Goal: Task Accomplishment & Management: Manage account settings

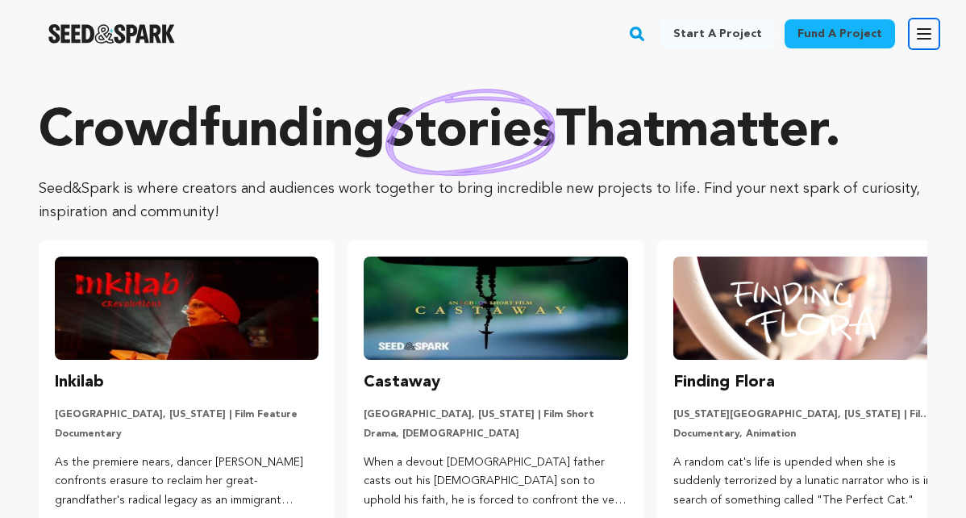
click at [924, 32] on icon "button" at bounding box center [924, 33] width 19 height 19
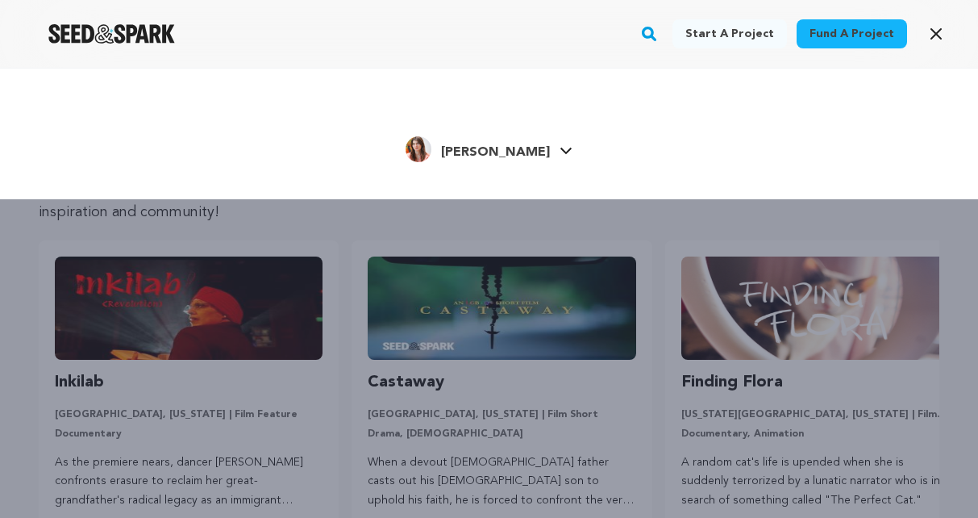
click at [482, 152] on span "[PERSON_NAME]" at bounding box center [495, 152] width 109 height 13
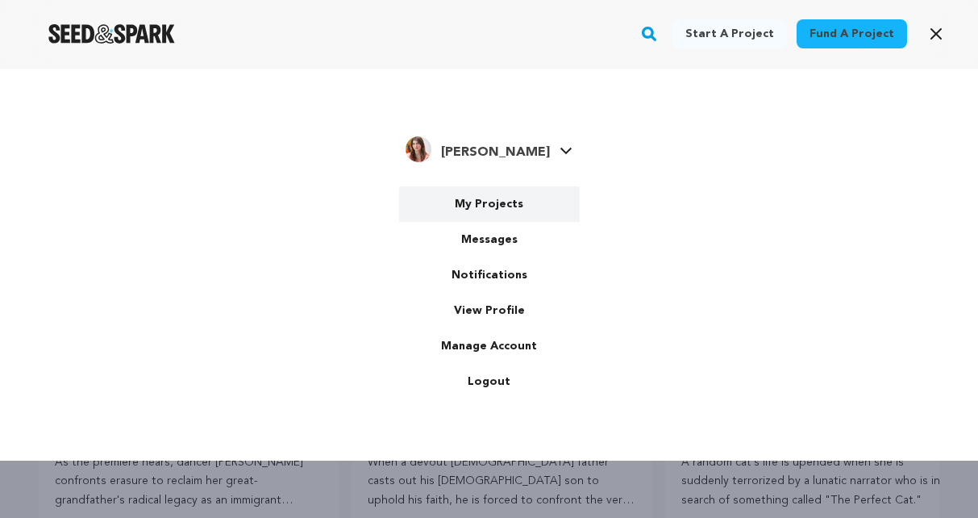
click at [495, 198] on link "My Projects" at bounding box center [489, 203] width 181 height 35
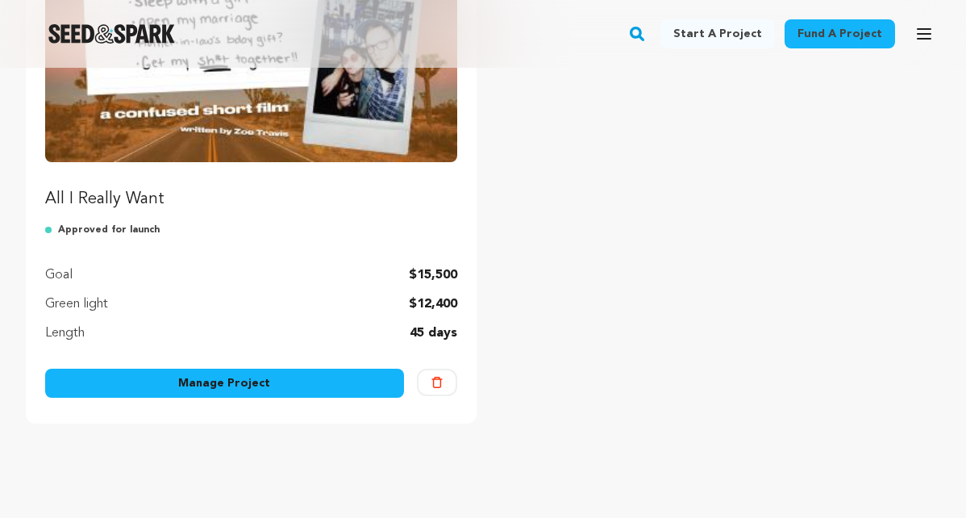
scroll to position [189, 0]
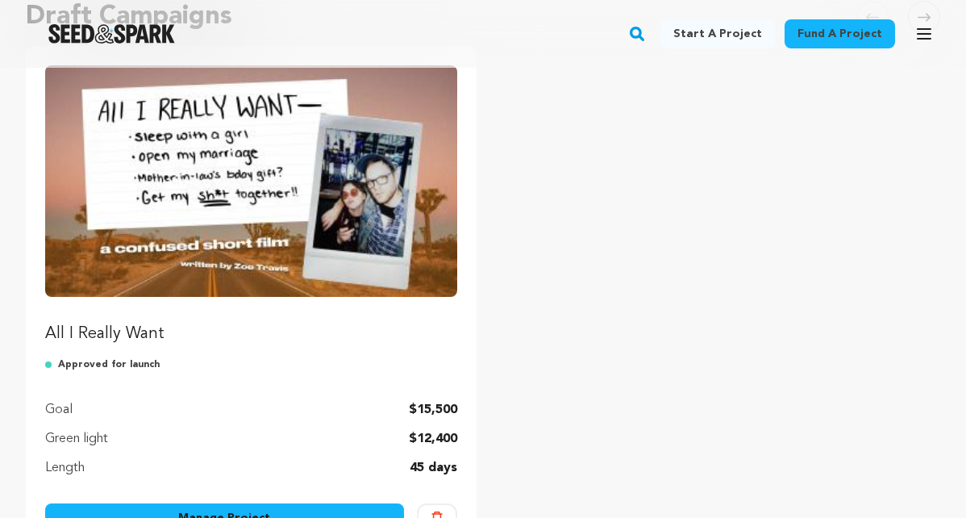
click at [316, 191] on img "Fund All I Really Want" at bounding box center [251, 180] width 412 height 231
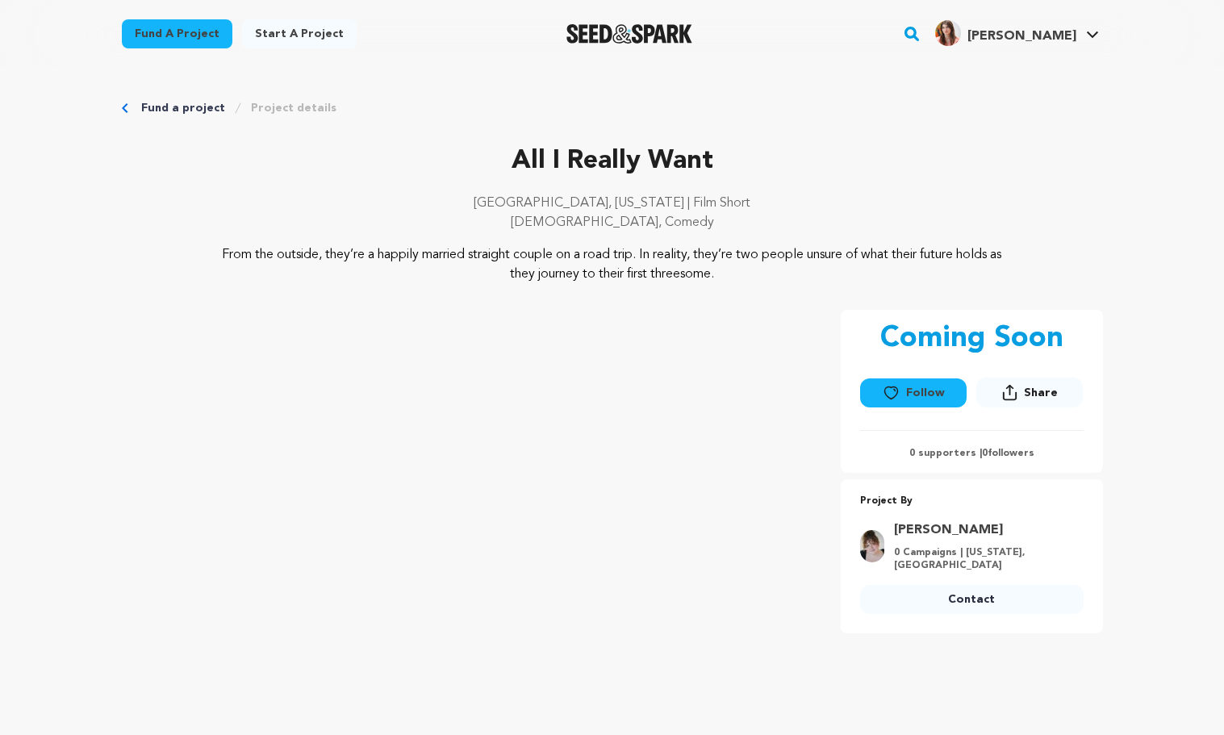
scroll to position [3, 0]
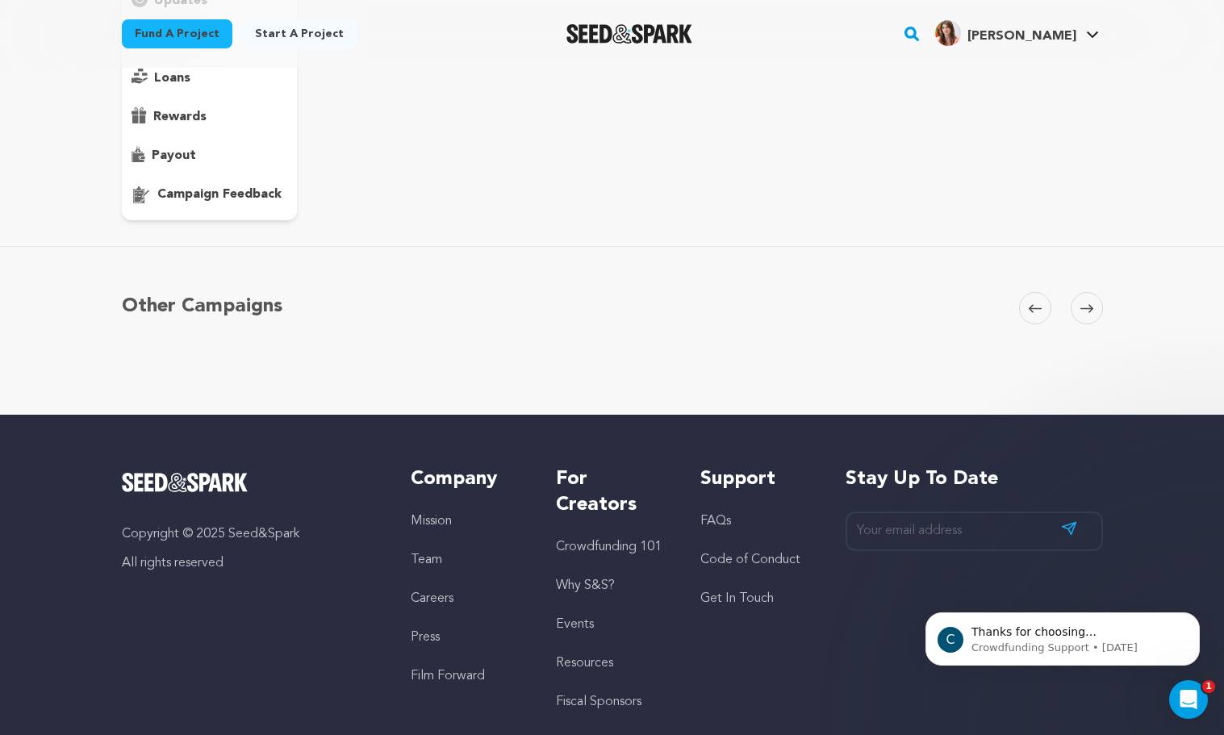
scroll to position [6, 0]
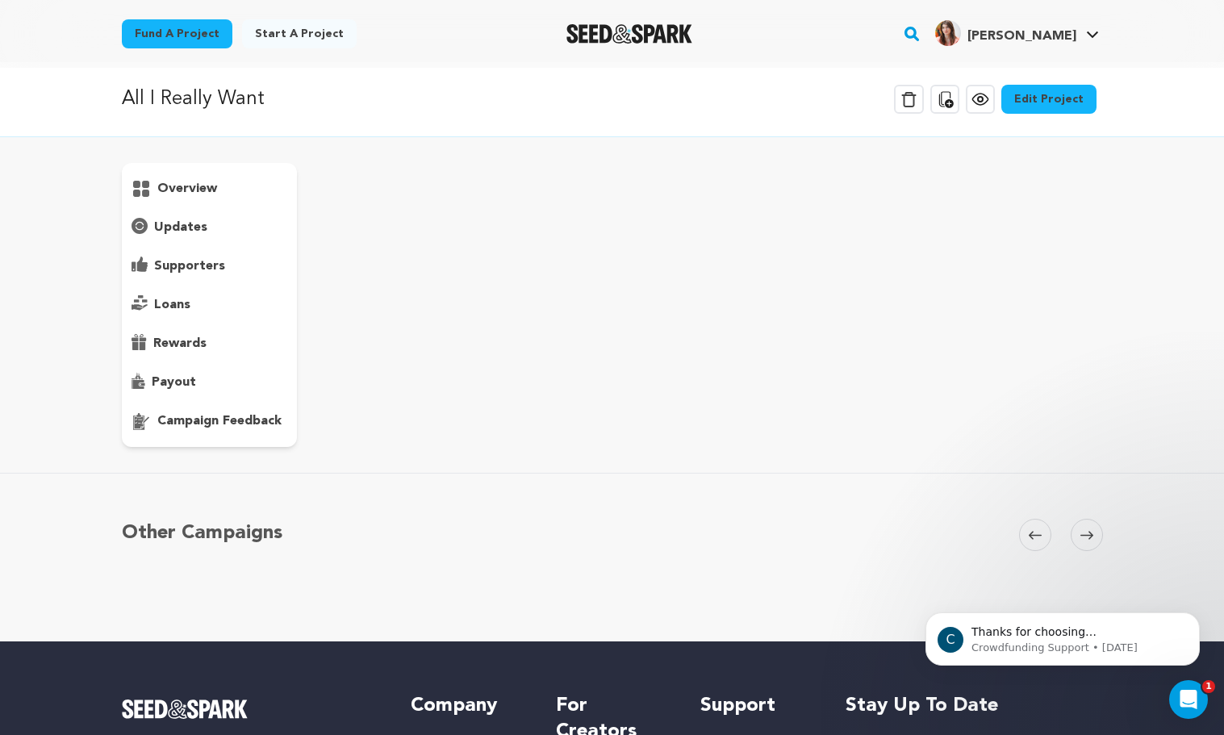
click at [1087, 540] on span at bounding box center [1086, 535] width 32 height 32
click at [1084, 533] on icon at bounding box center [1086, 535] width 13 height 12
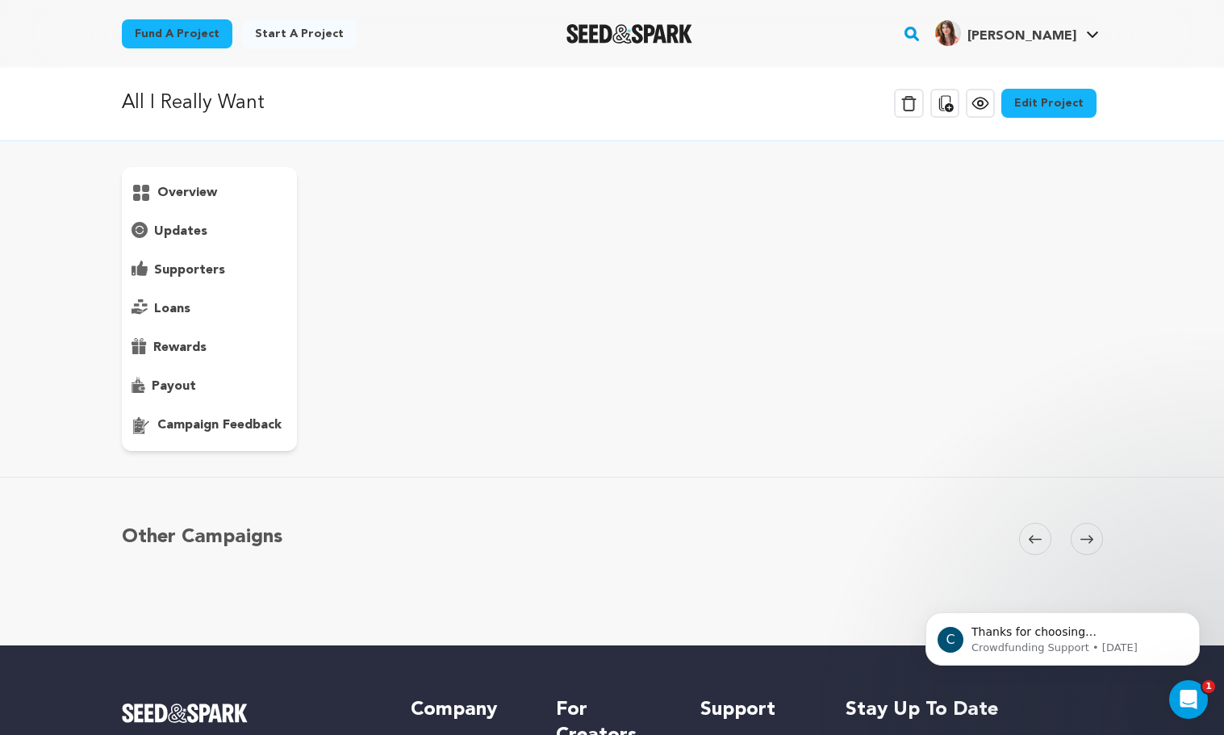
scroll to position [0, 0]
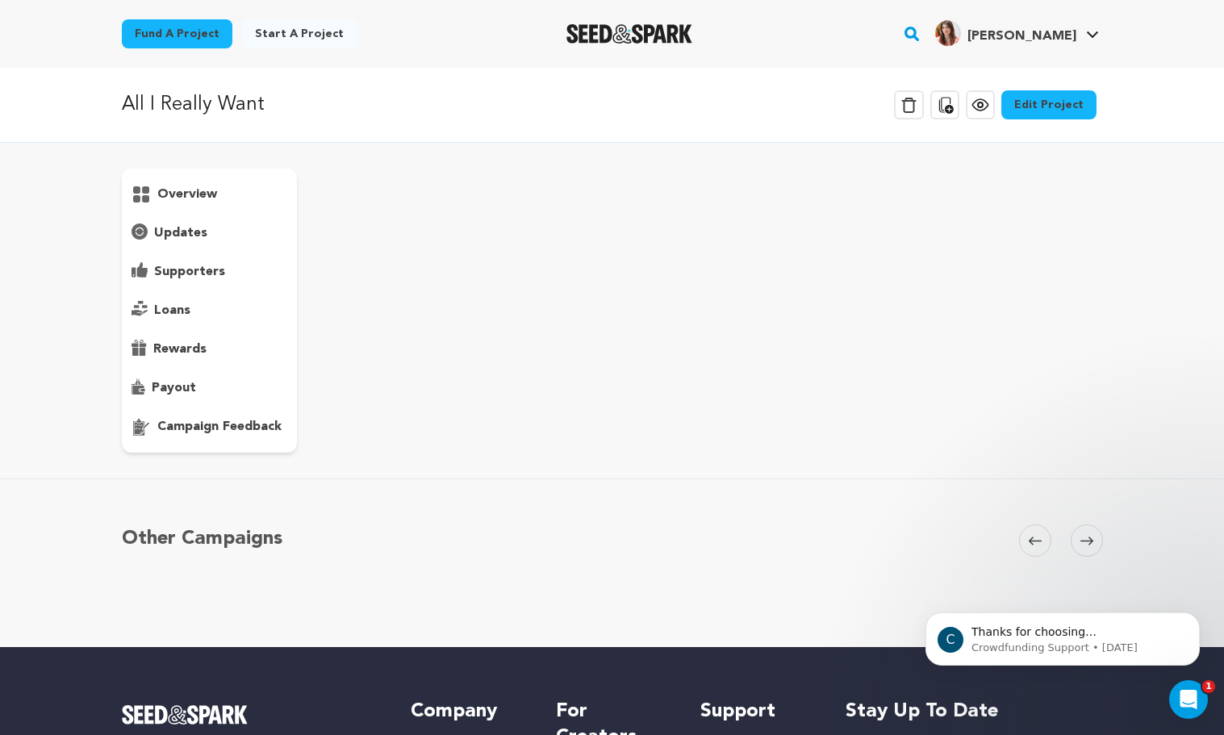
click at [164, 248] on div "overview" at bounding box center [210, 311] width 176 height 284
click at [165, 236] on p "updates" at bounding box center [180, 232] width 53 height 19
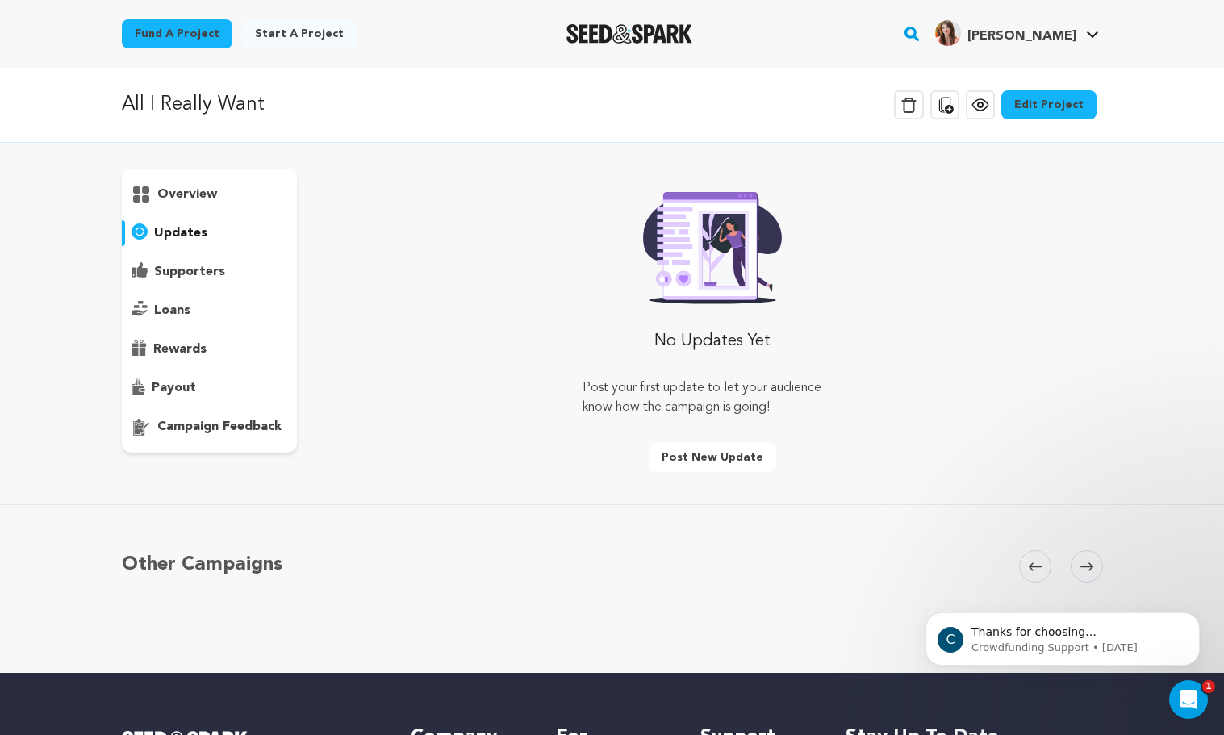
click at [220, 419] on p "campaign feedback" at bounding box center [219, 426] width 124 height 19
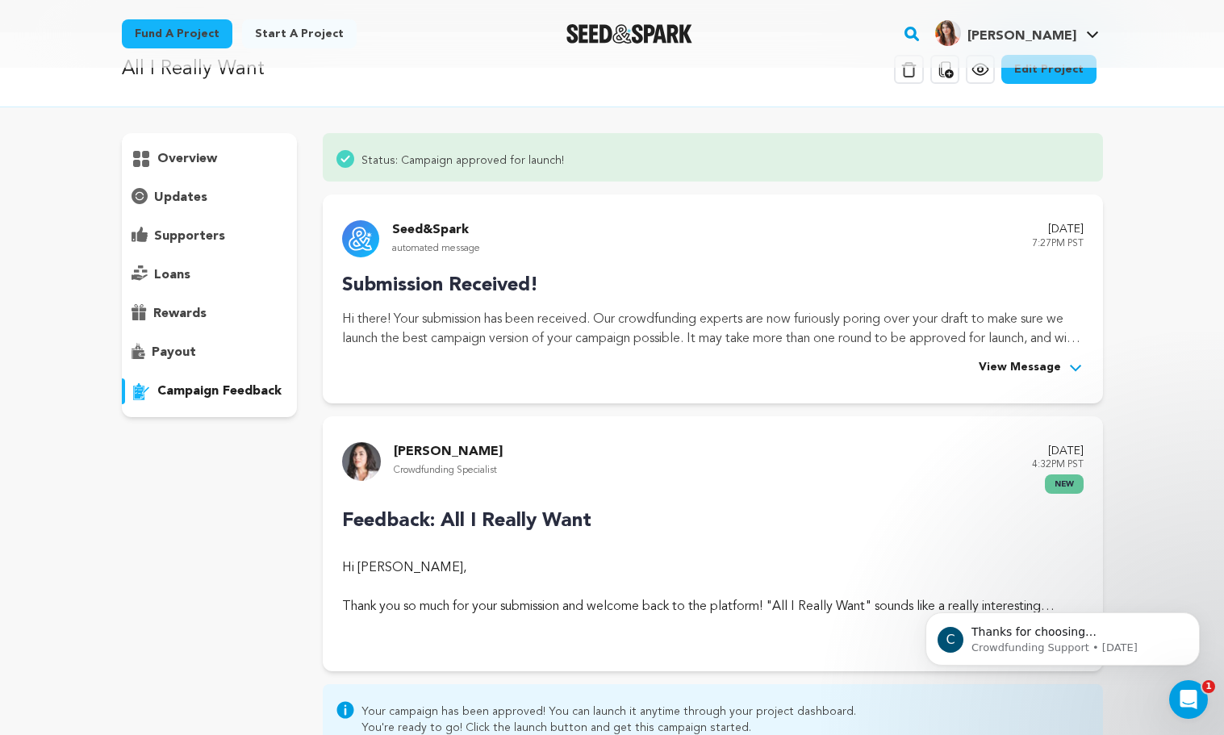
scroll to position [41, 0]
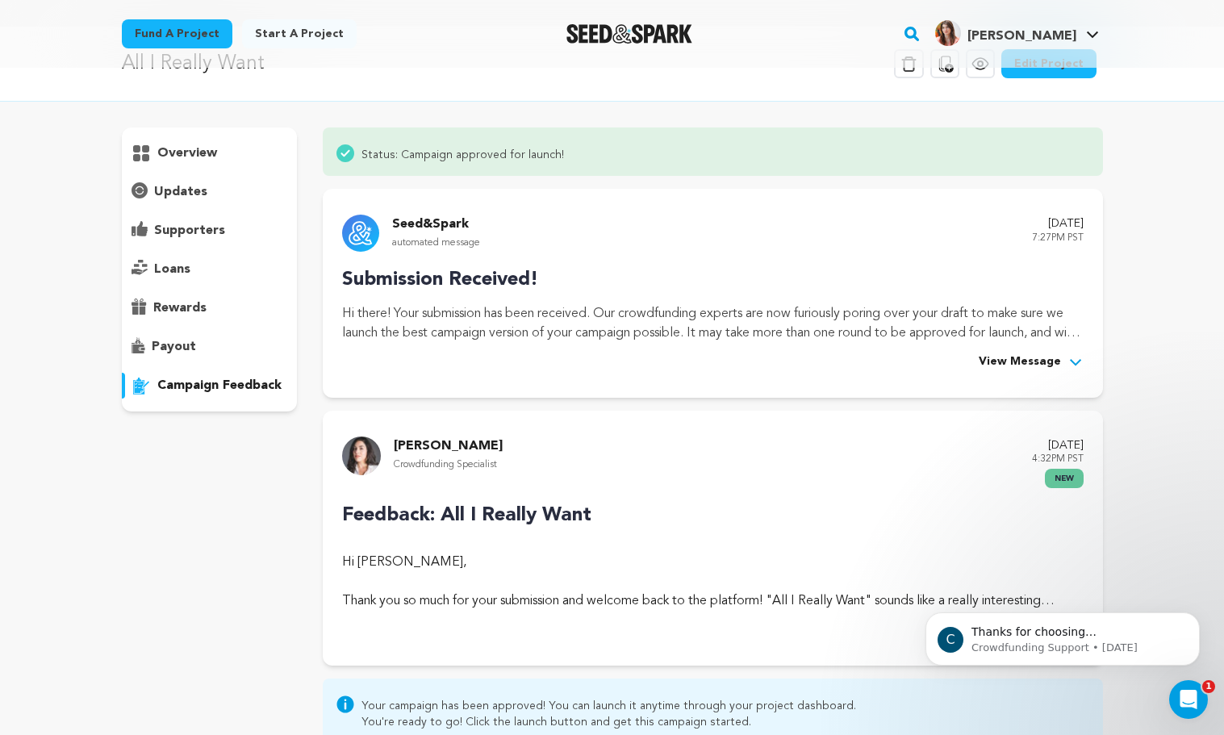
click at [1017, 362] on span "View Message" at bounding box center [1019, 361] width 82 height 19
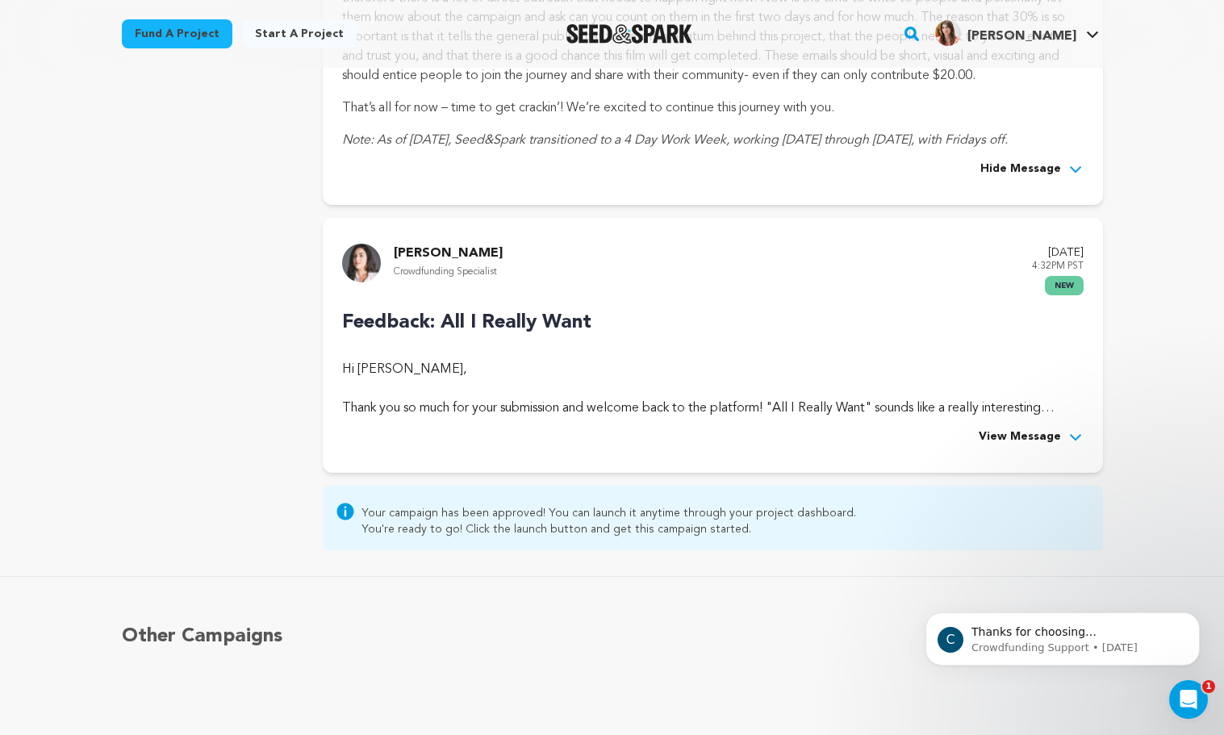
scroll to position [773, 0]
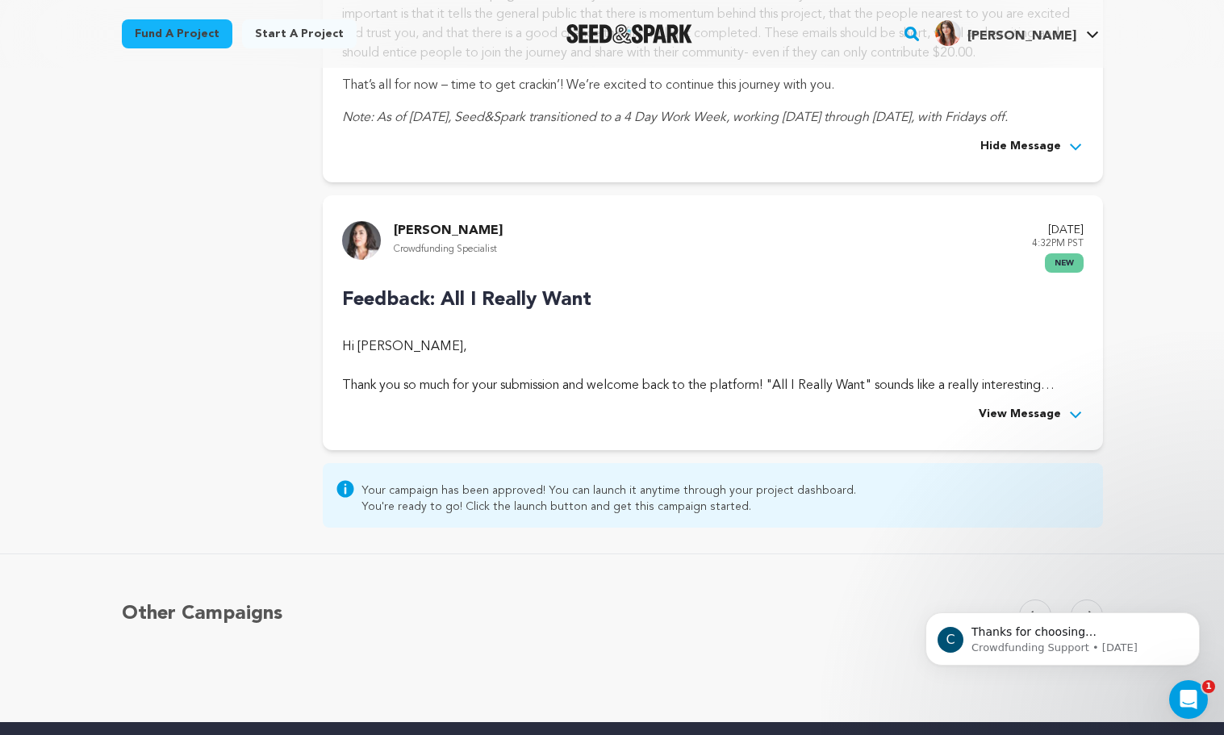
click at [1049, 414] on span "View Message" at bounding box center [1019, 414] width 82 height 19
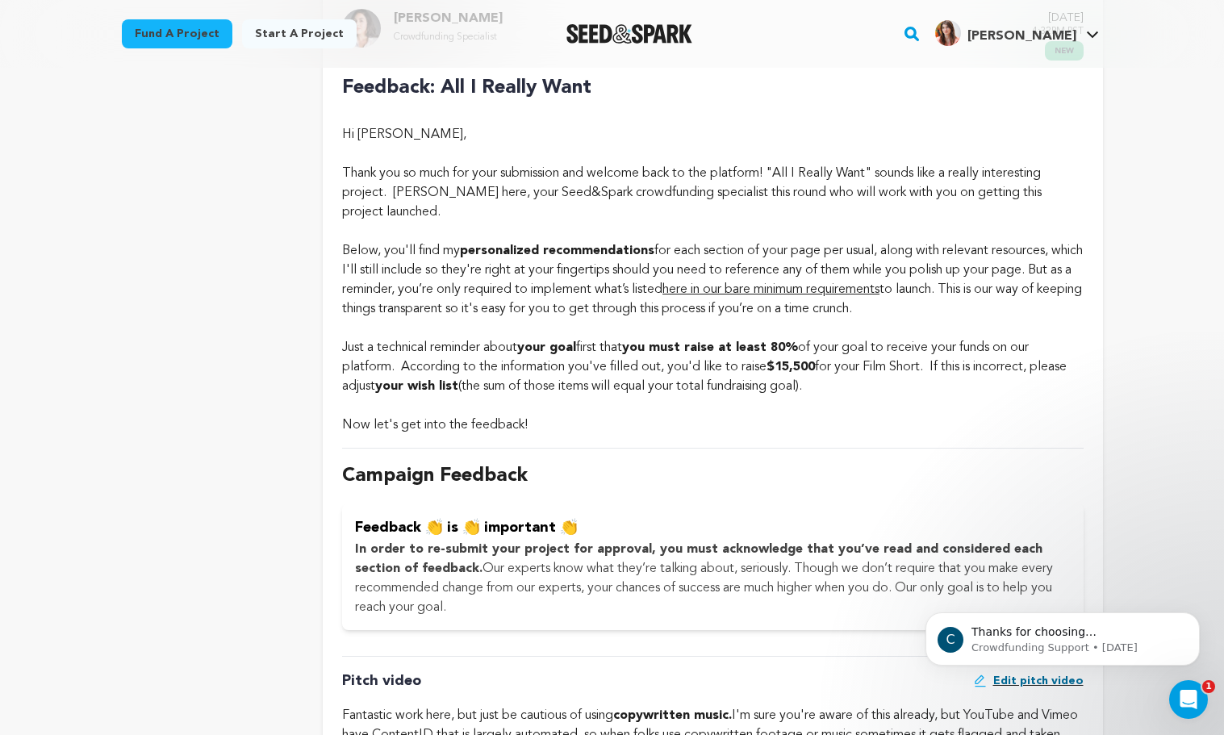
scroll to position [989, 0]
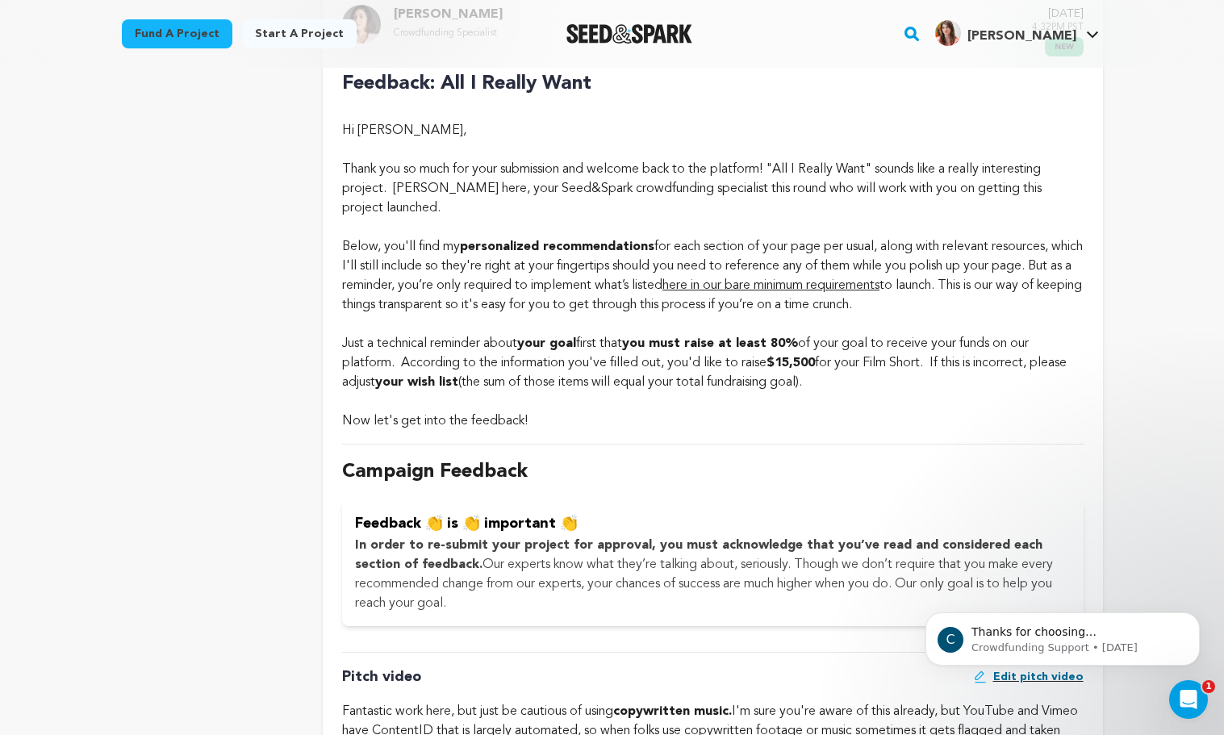
click at [590, 294] on div "Below, you'll find my personalized recommendations for each section of your pag…" at bounding box center [712, 275] width 740 height 77
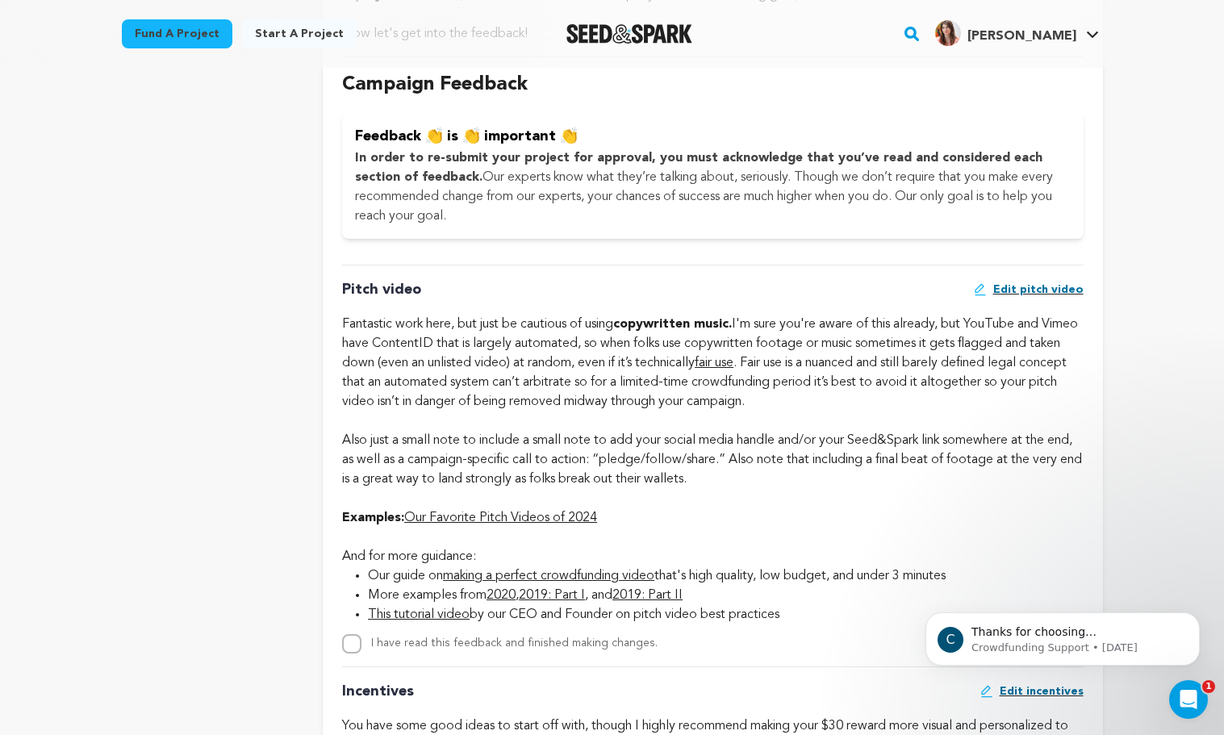
scroll to position [1377, 0]
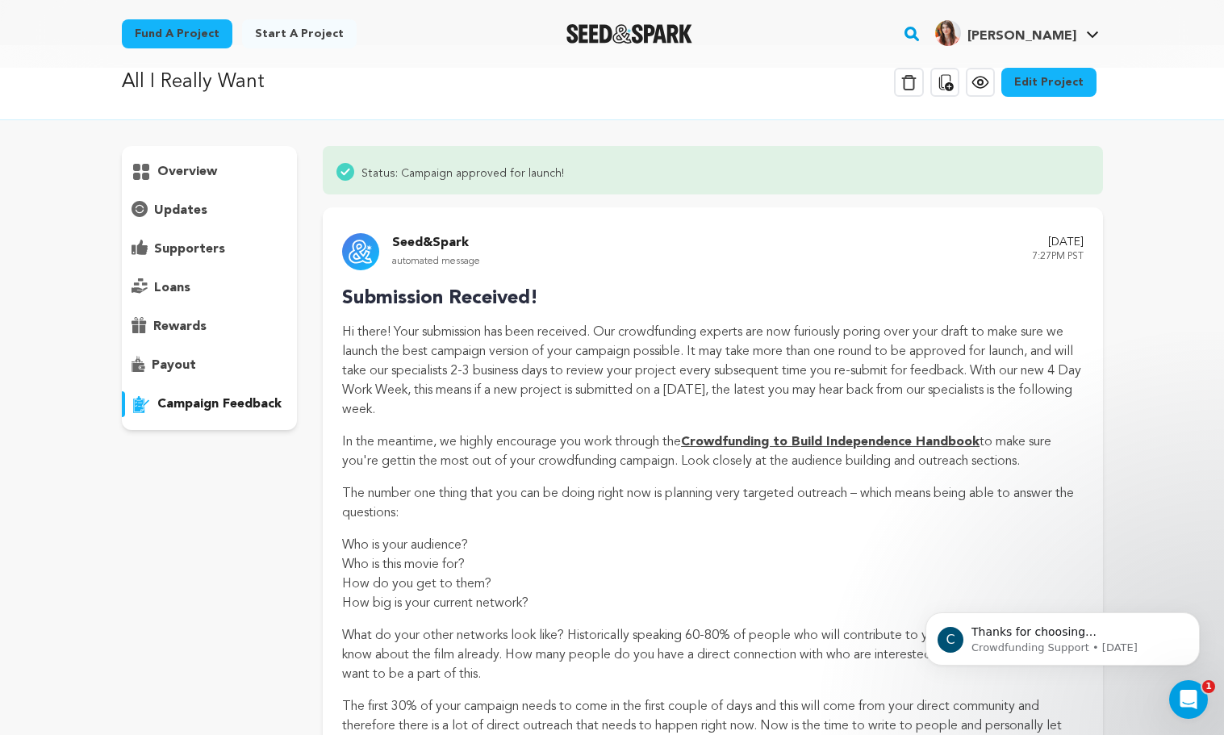
scroll to position [23, 0]
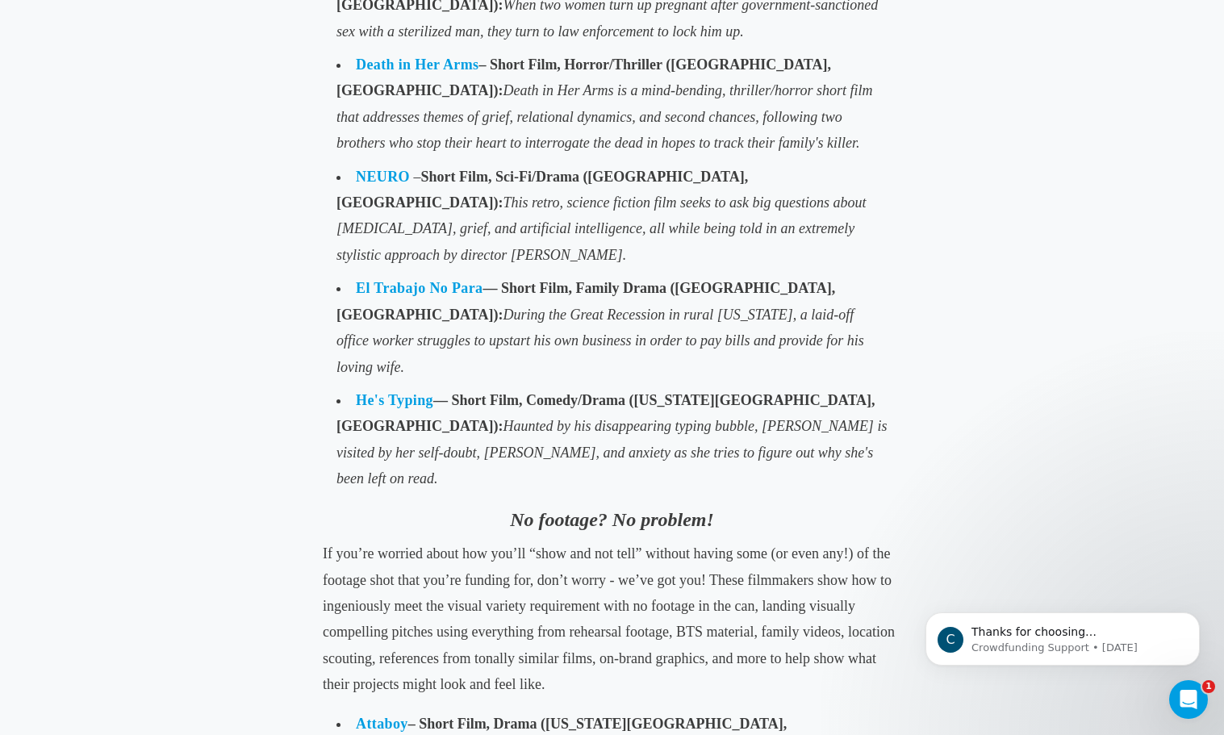
scroll to position [807, 0]
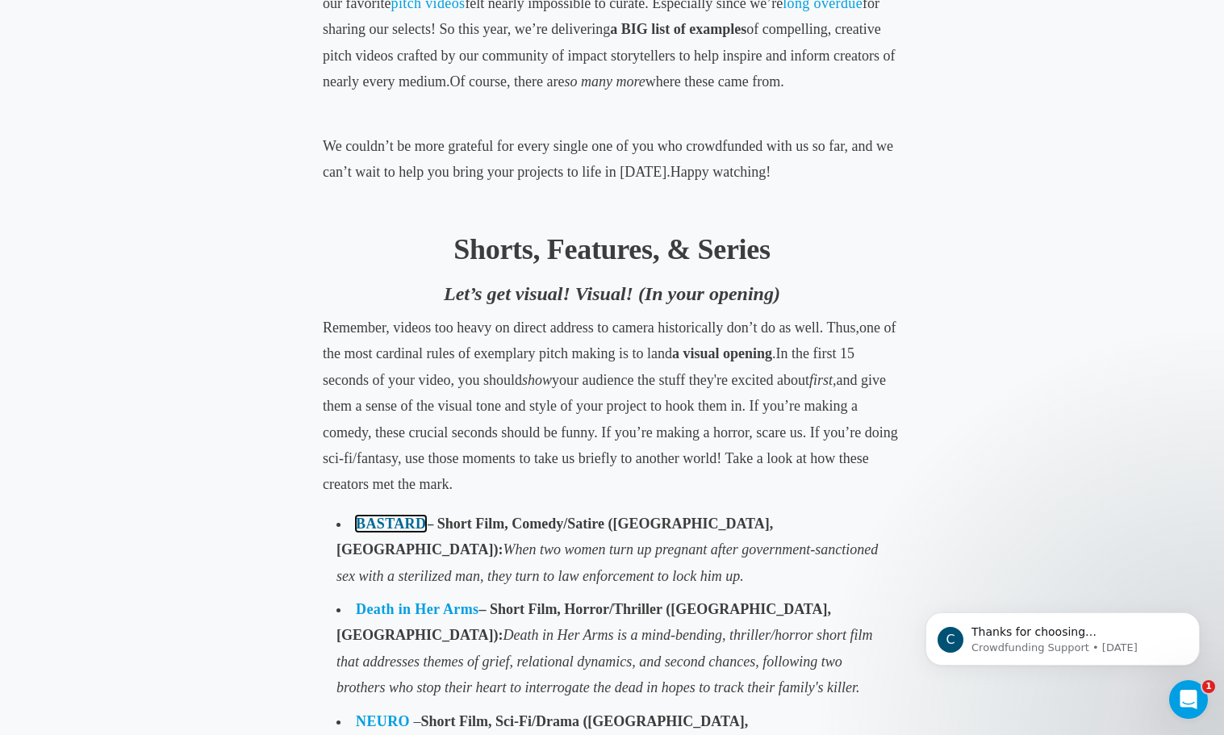
click at [399, 519] on link "BASTARD" at bounding box center [391, 523] width 70 height 16
